Goal: Find specific page/section: Find specific page/section

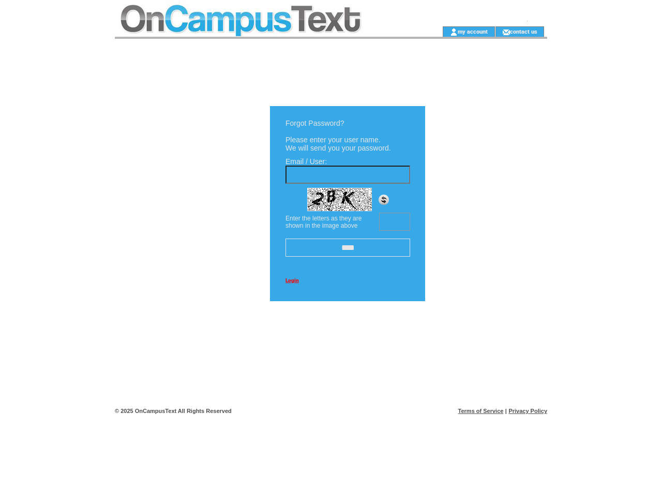
click at [262, 13] on td at bounding box center [262, 13] width 294 height 26
click at [262, 32] on td at bounding box center [262, 31] width 294 height 10
click at [425, 32] on td at bounding box center [425, 31] width 33 height 10
click at [473, 31] on link "my account" at bounding box center [473, 31] width 30 height 7
click at [524, 31] on link "contact us" at bounding box center [523, 31] width 27 height 7
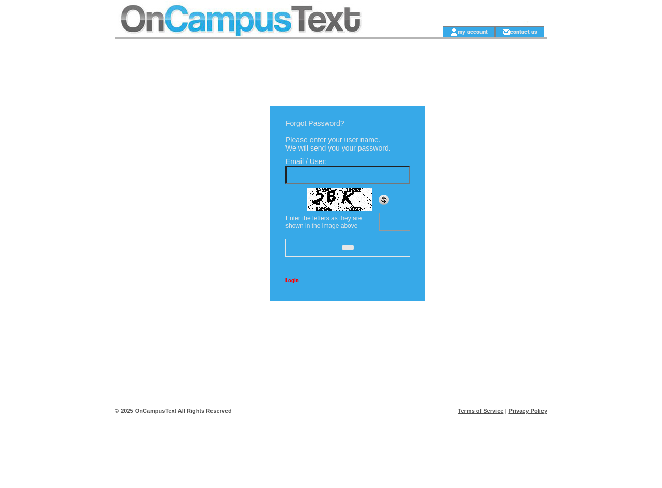
click at [384, 203] on img at bounding box center [383, 199] width 10 height 10
click at [347, 247] on input "****" at bounding box center [347, 247] width 125 height 18
click at [292, 280] on link "Login" at bounding box center [291, 280] width 13 height 6
click at [481, 411] on link "Terms of Service" at bounding box center [481, 410] width 46 height 6
click at [527, 411] on link "Privacy Policy" at bounding box center [527, 410] width 39 height 6
